Goal: Browse casually

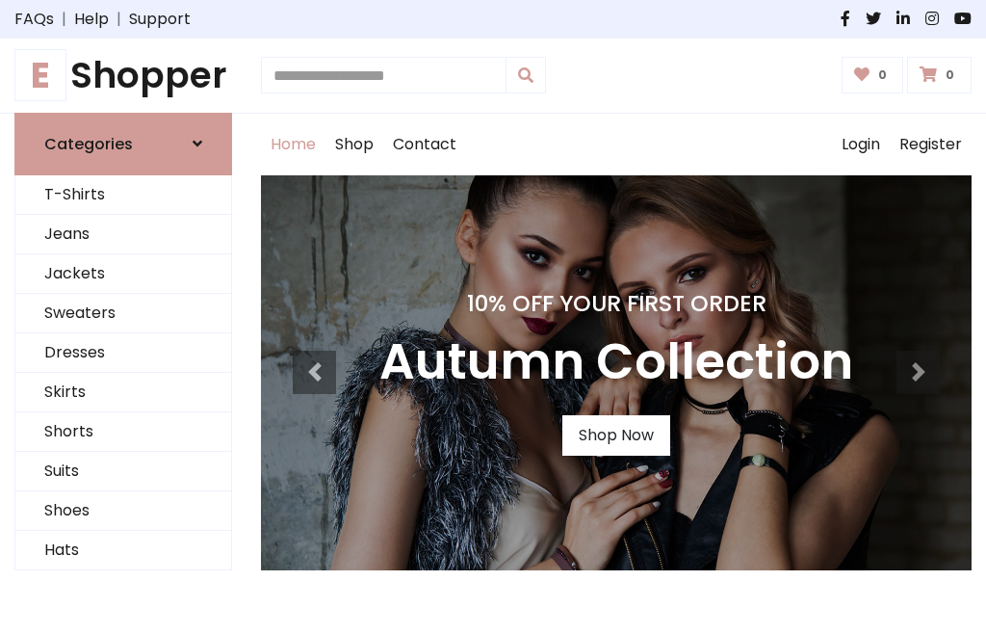
click at [493, 317] on h4 "10% Off Your First Order" at bounding box center [617, 303] width 474 height 27
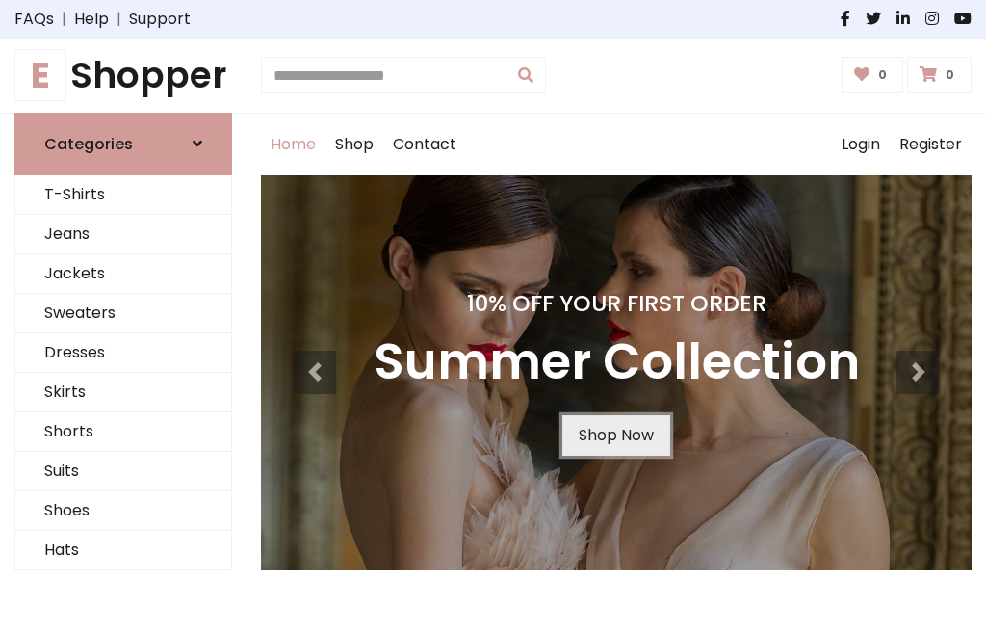
click at [616, 434] on link "Shop Now" at bounding box center [617, 435] width 108 height 40
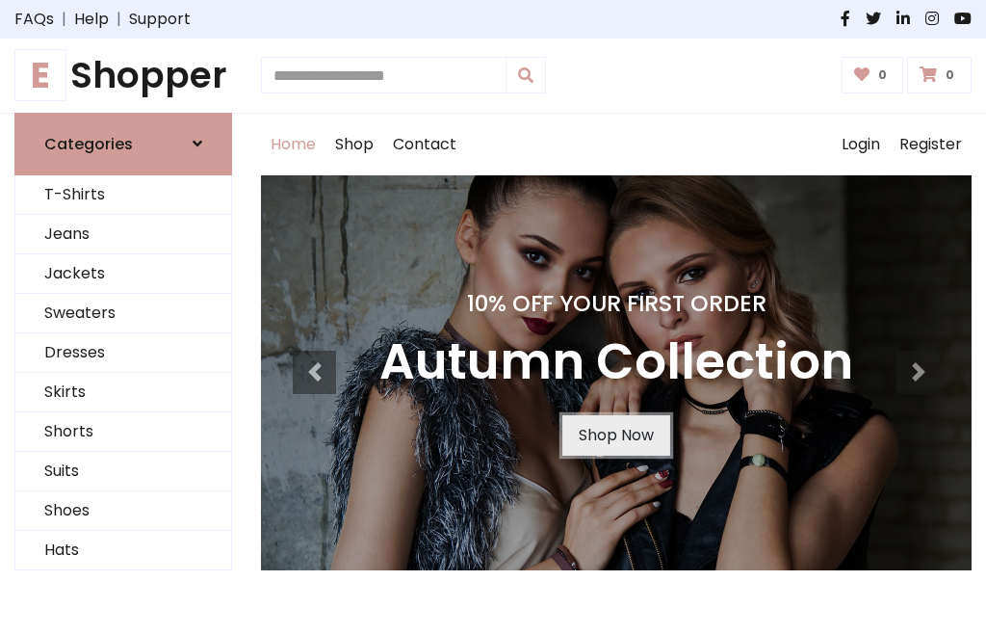
click at [616, 434] on link "Shop Now" at bounding box center [617, 435] width 108 height 40
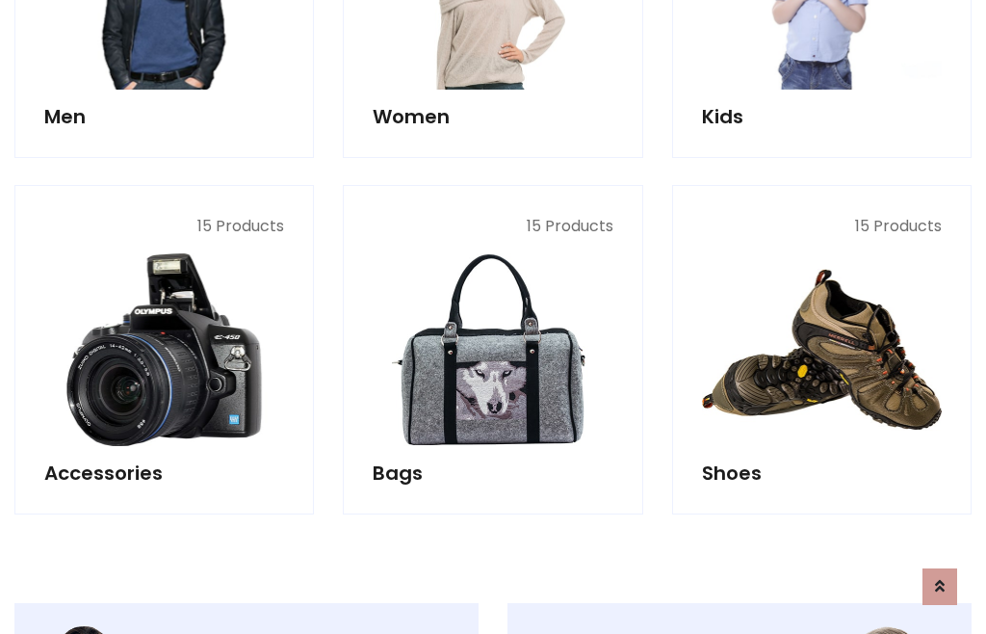
scroll to position [1921, 0]
